Goal: Find specific page/section: Find specific page/section

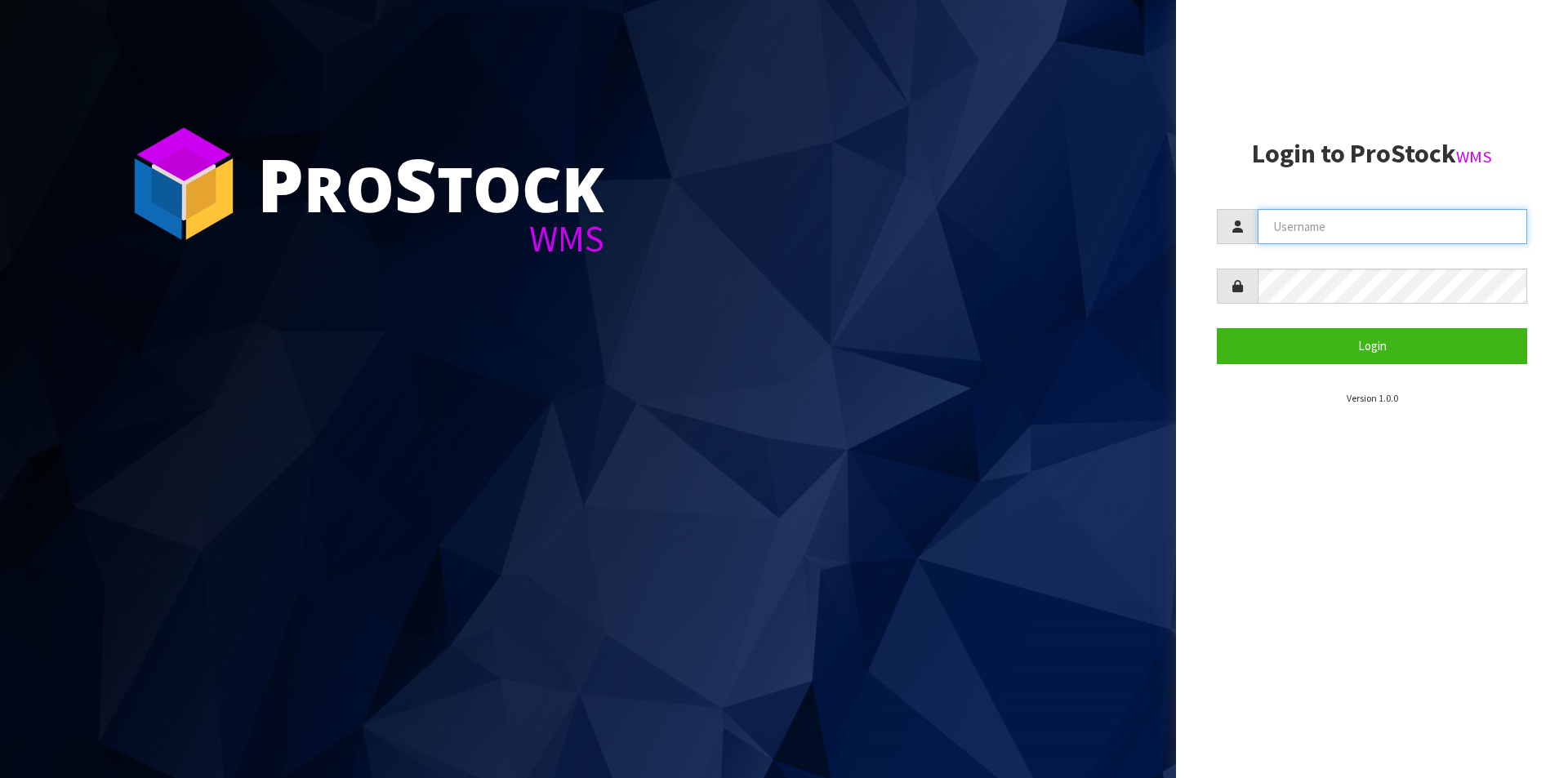
click at [1302, 222] on input "text" at bounding box center [1392, 226] width 270 height 35
type input "[PERSON_NAME][EMAIL_ADDRESS][DOMAIN_NAME]"
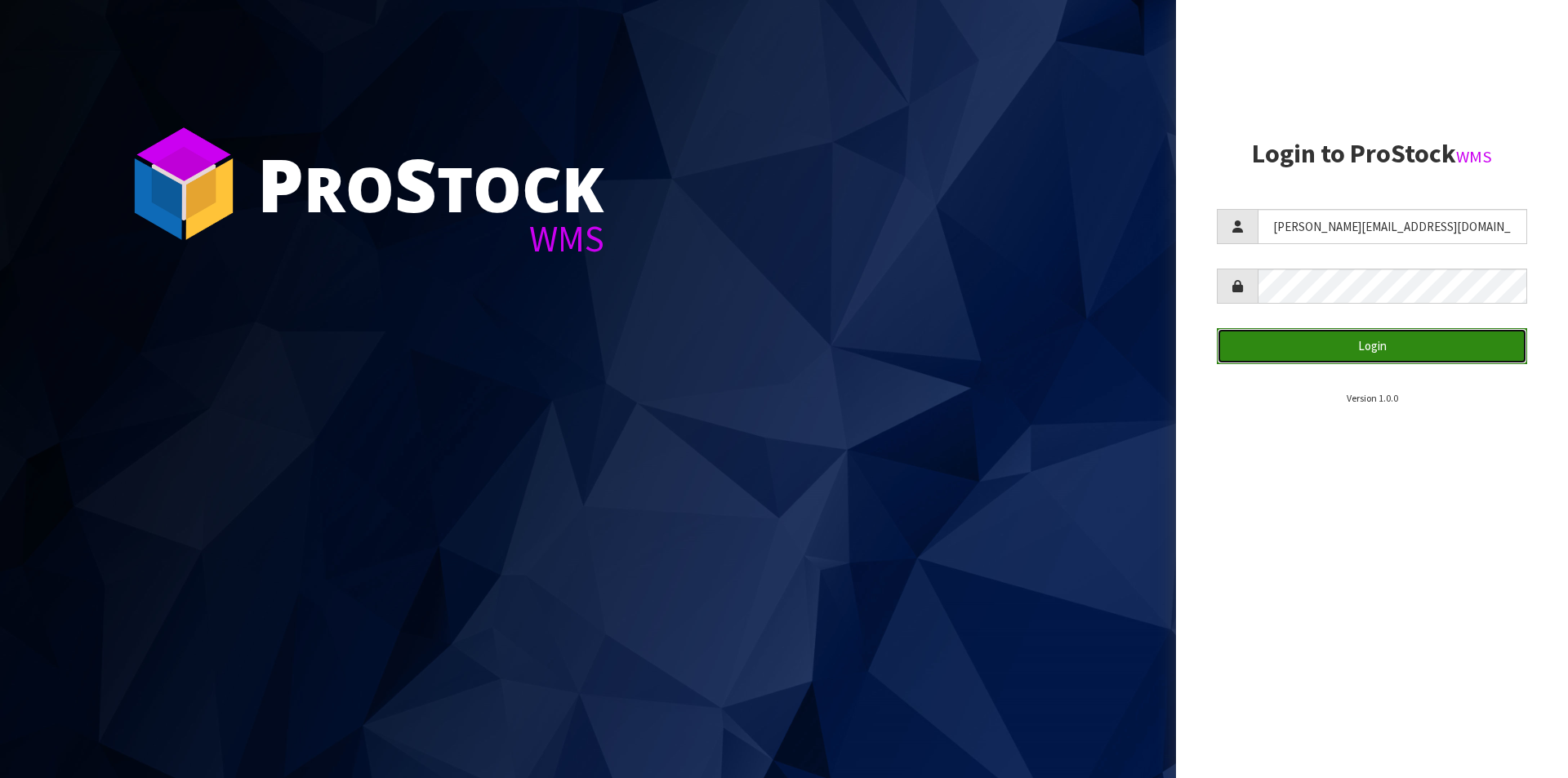
click at [1335, 353] on button "Login" at bounding box center [1372, 345] width 311 height 35
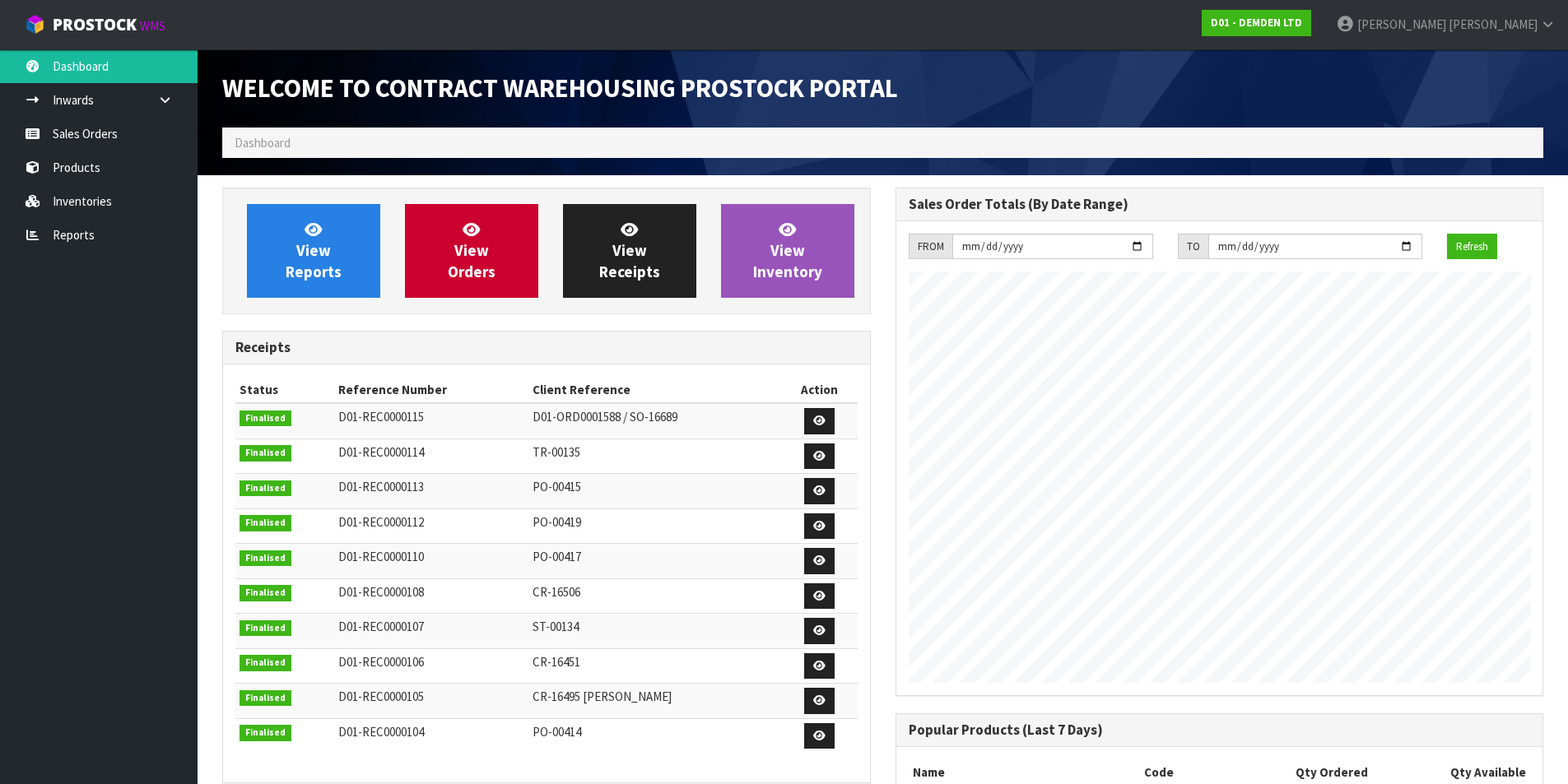
scroll to position [779, 672]
click at [494, 279] on link "View Orders" at bounding box center [471, 251] width 134 height 93
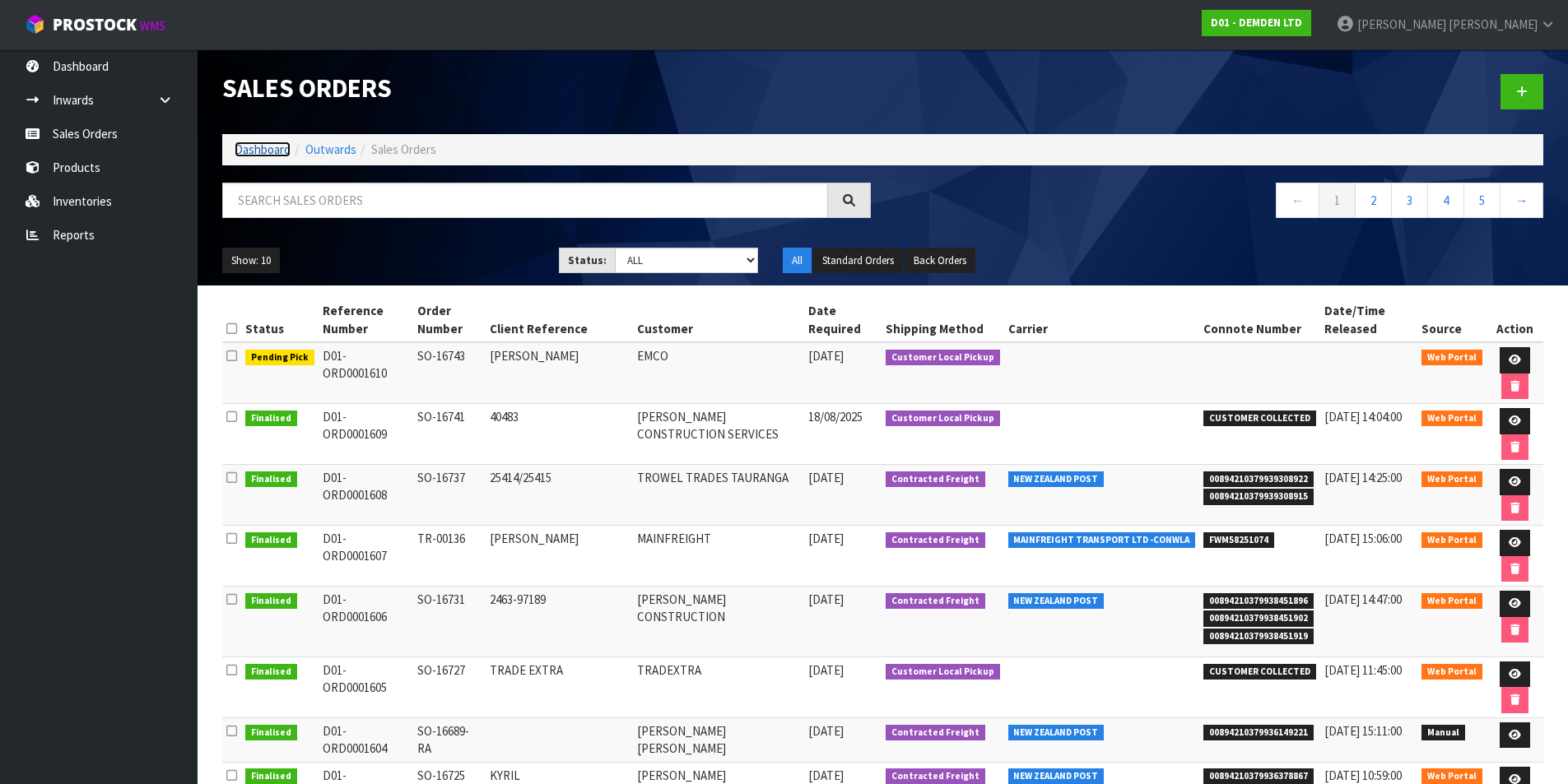
click at [263, 149] on link "Dashboard" at bounding box center [262, 149] width 56 height 15
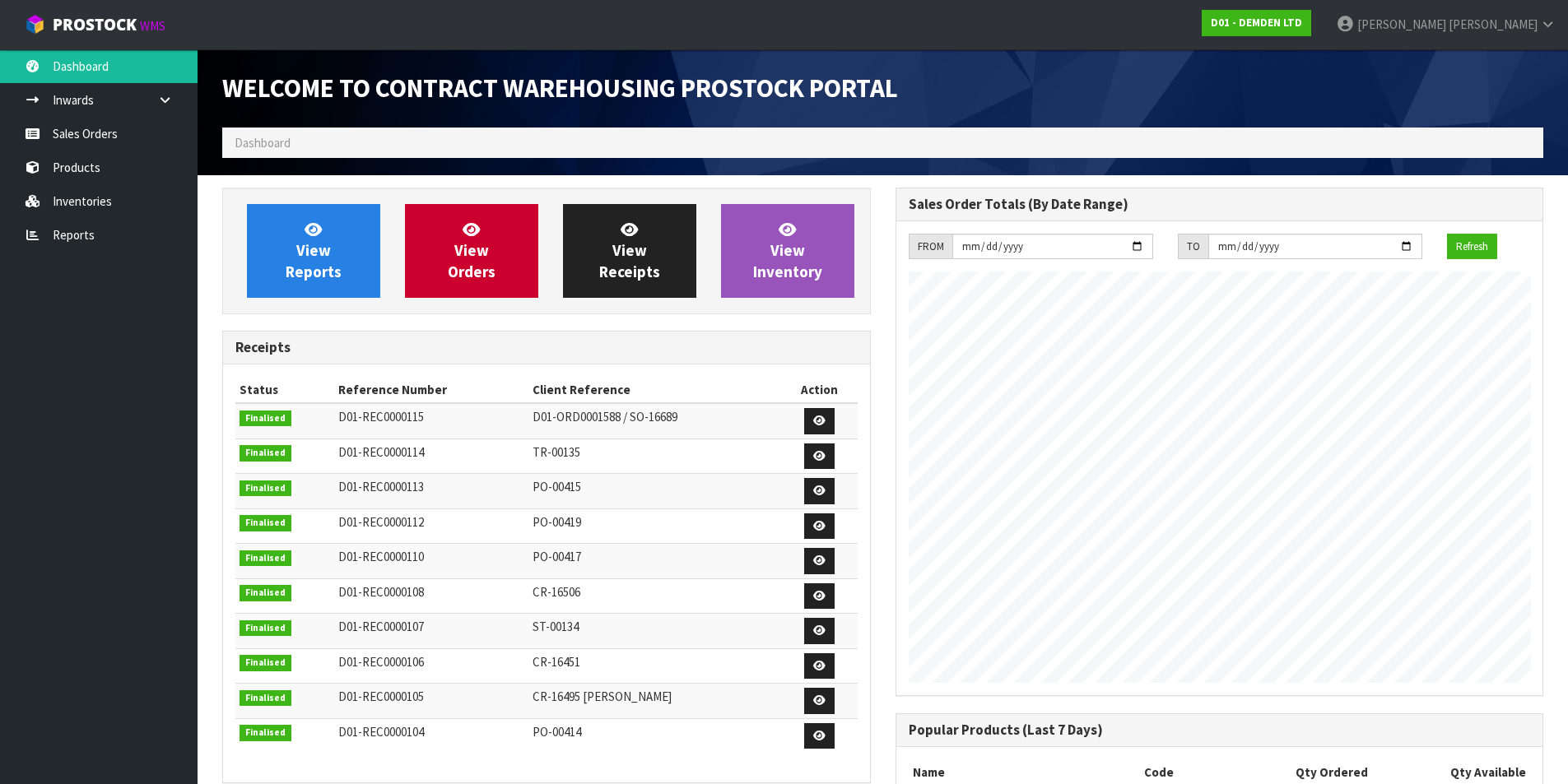
scroll to position [779, 672]
